Goal: Task Accomplishment & Management: Manage account settings

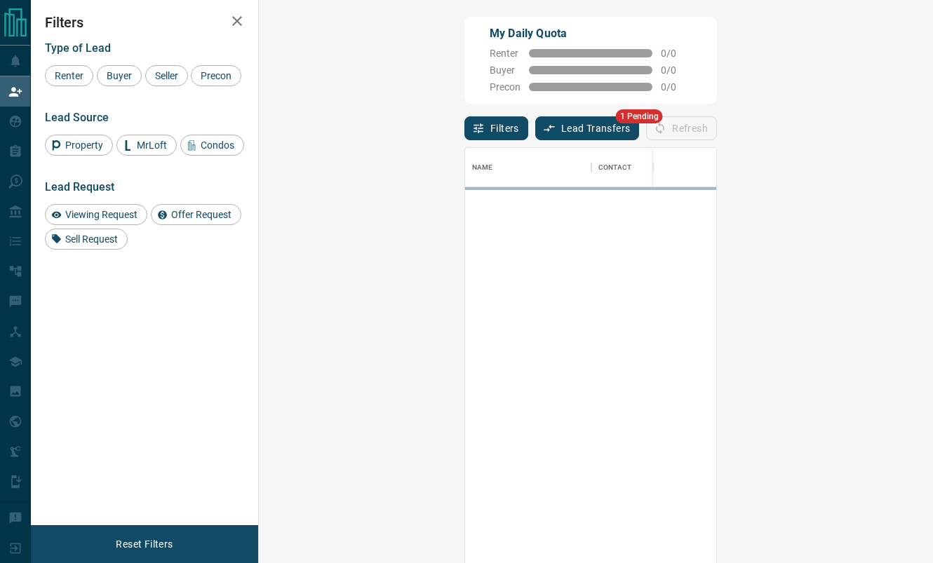
scroll to position [428, 644]
click at [535, 131] on button "Lead Transfers" at bounding box center [587, 128] width 105 height 24
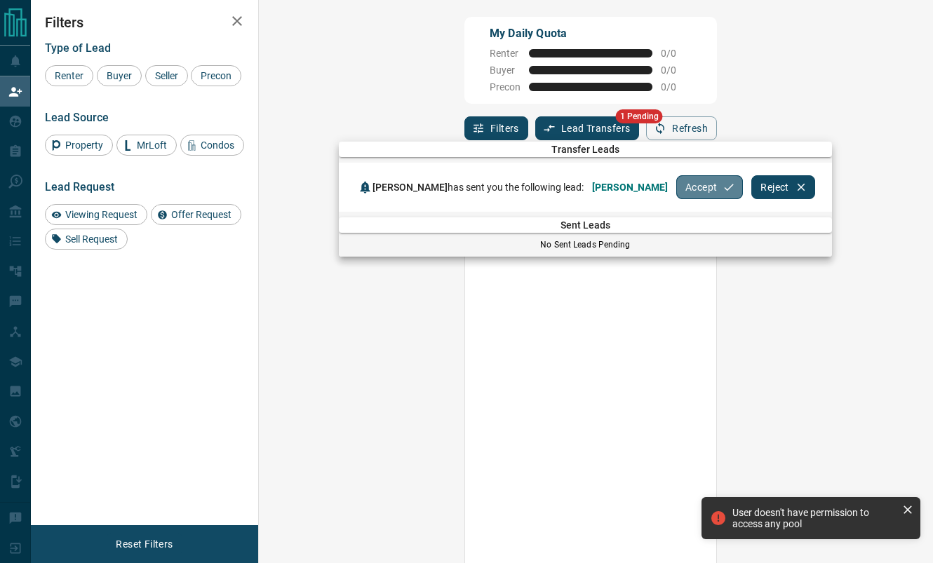
click at [711, 187] on button "Accept" at bounding box center [709, 187] width 67 height 24
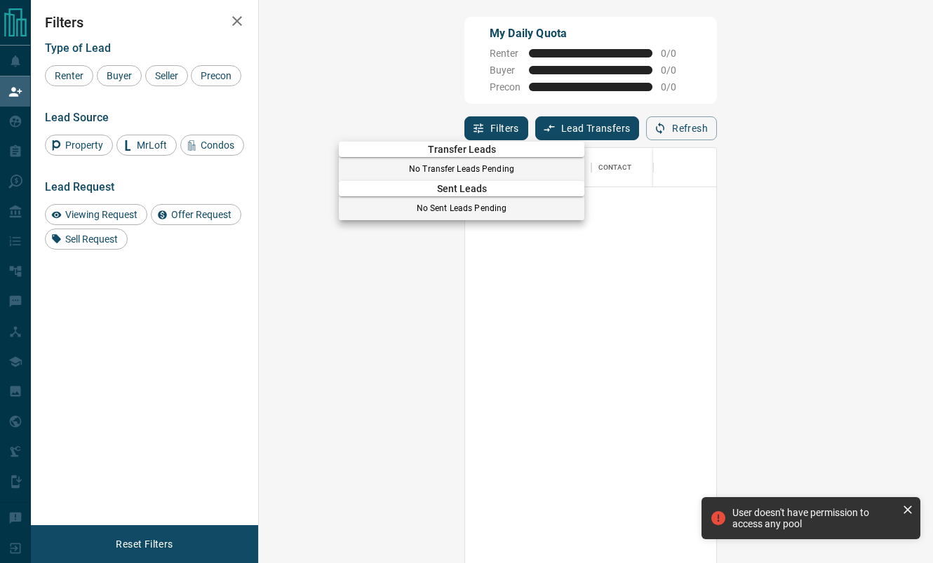
click at [19, 122] on div at bounding box center [466, 281] width 933 height 563
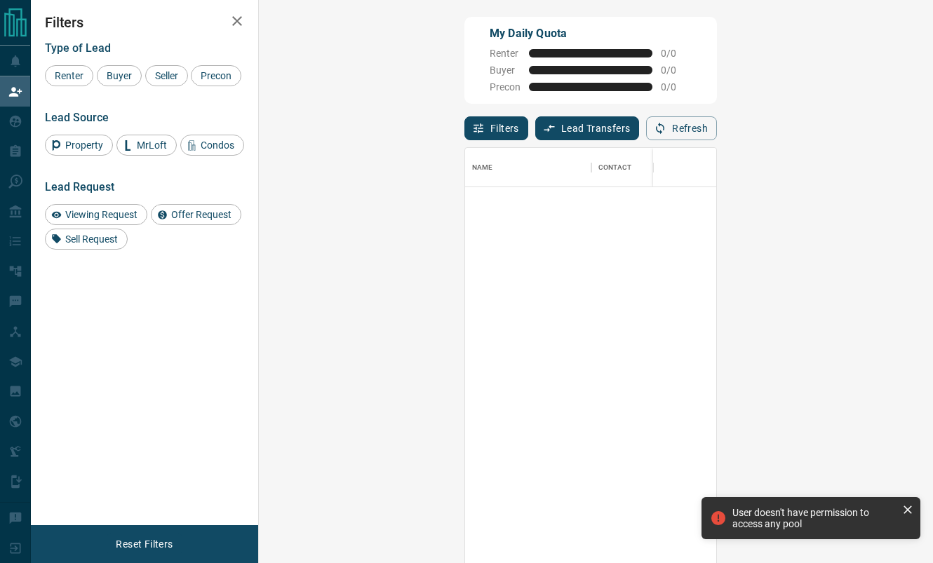
click at [19, 122] on div at bounding box center [466, 281] width 933 height 563
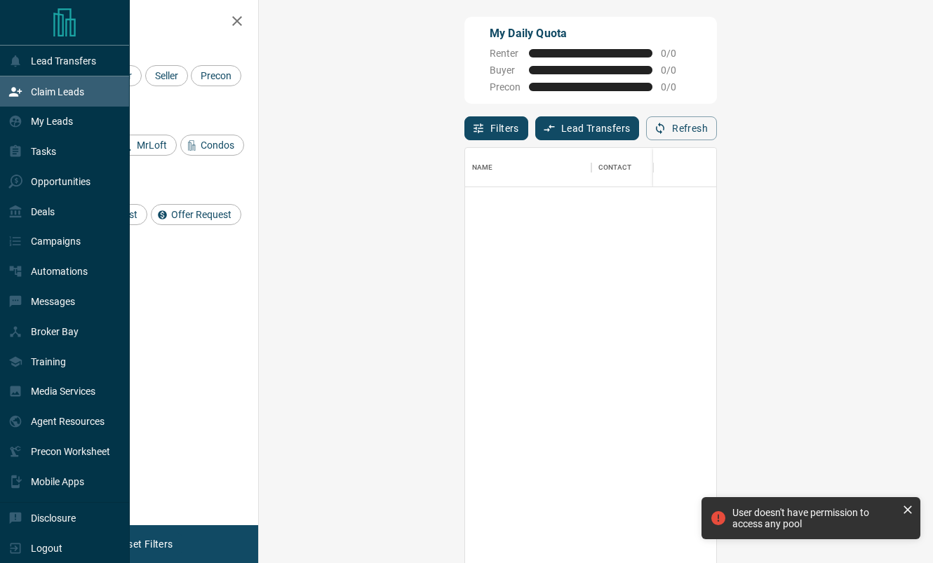
click at [19, 122] on icon at bounding box center [16, 122] width 12 height 12
